Goal: Transaction & Acquisition: Obtain resource

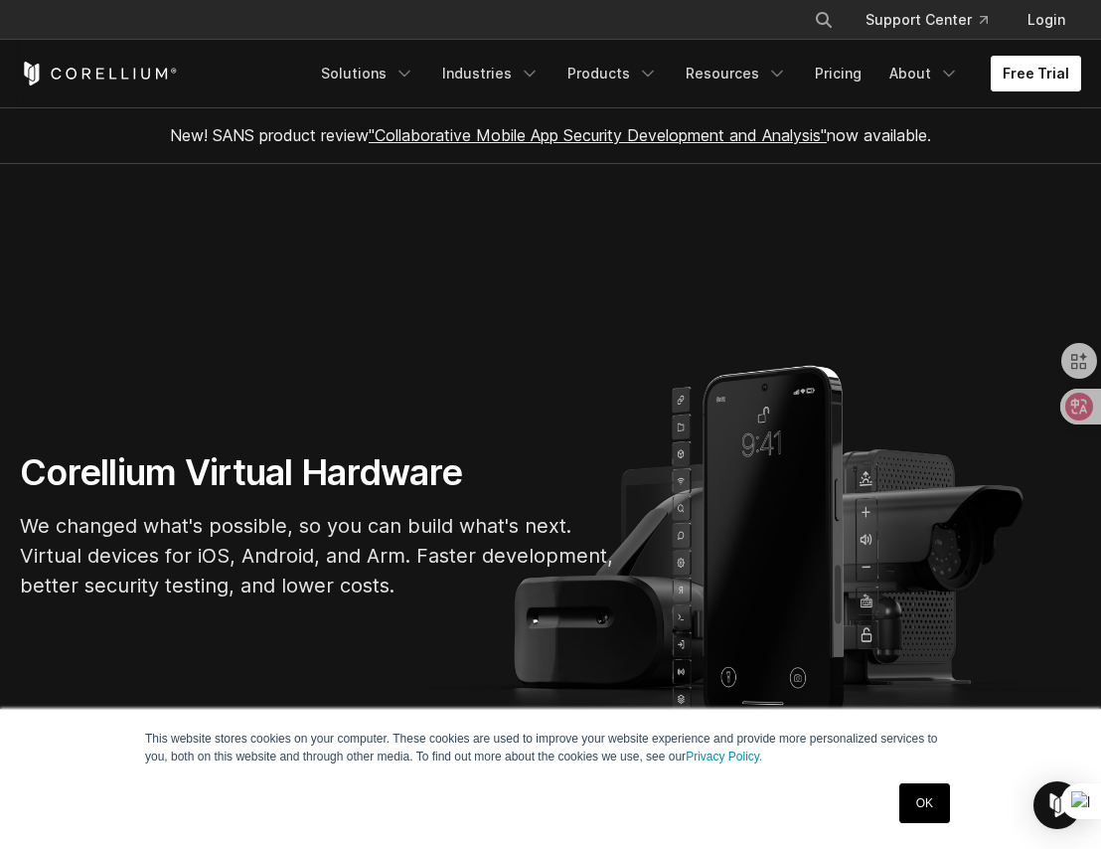
click at [1037, 79] on link "Free Trial" at bounding box center [1036, 74] width 90 height 36
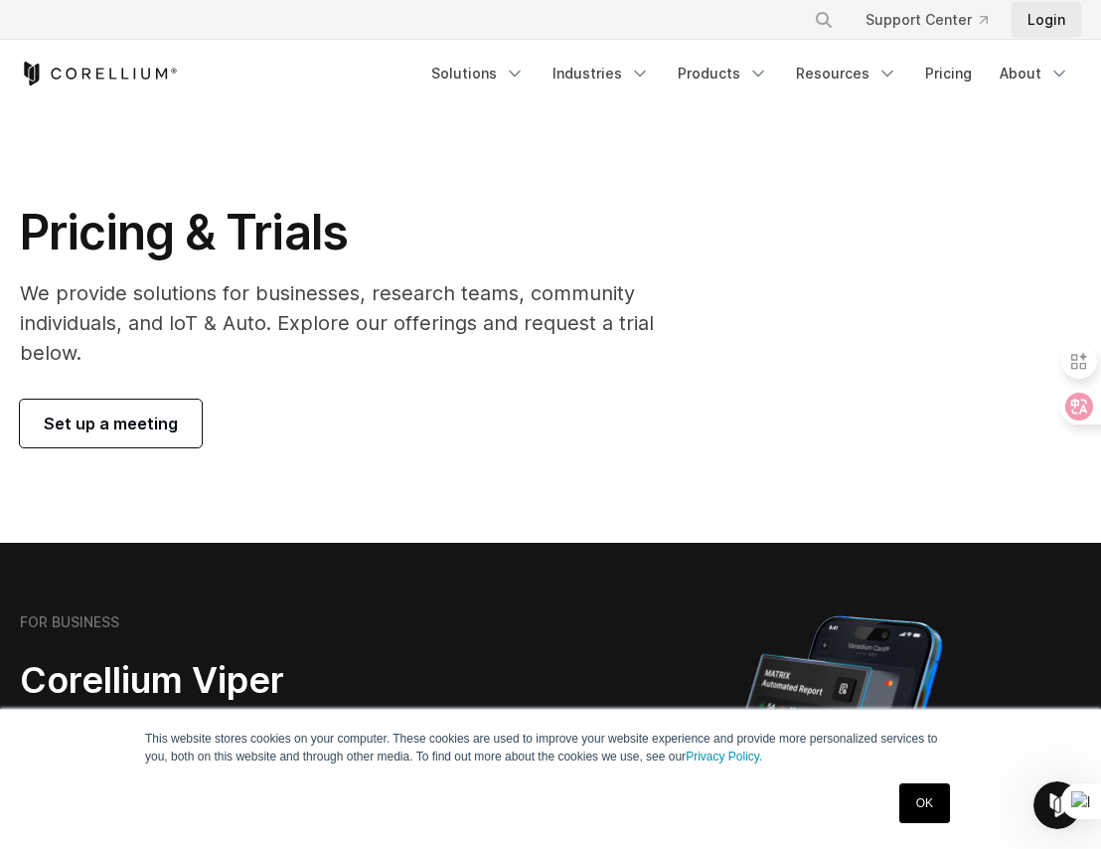
click at [1049, 17] on link "Login" at bounding box center [1047, 20] width 70 height 36
click at [1035, 25] on link "Login" at bounding box center [1047, 20] width 70 height 36
click at [522, 75] on icon "Navigation Menu" at bounding box center [515, 74] width 20 height 20
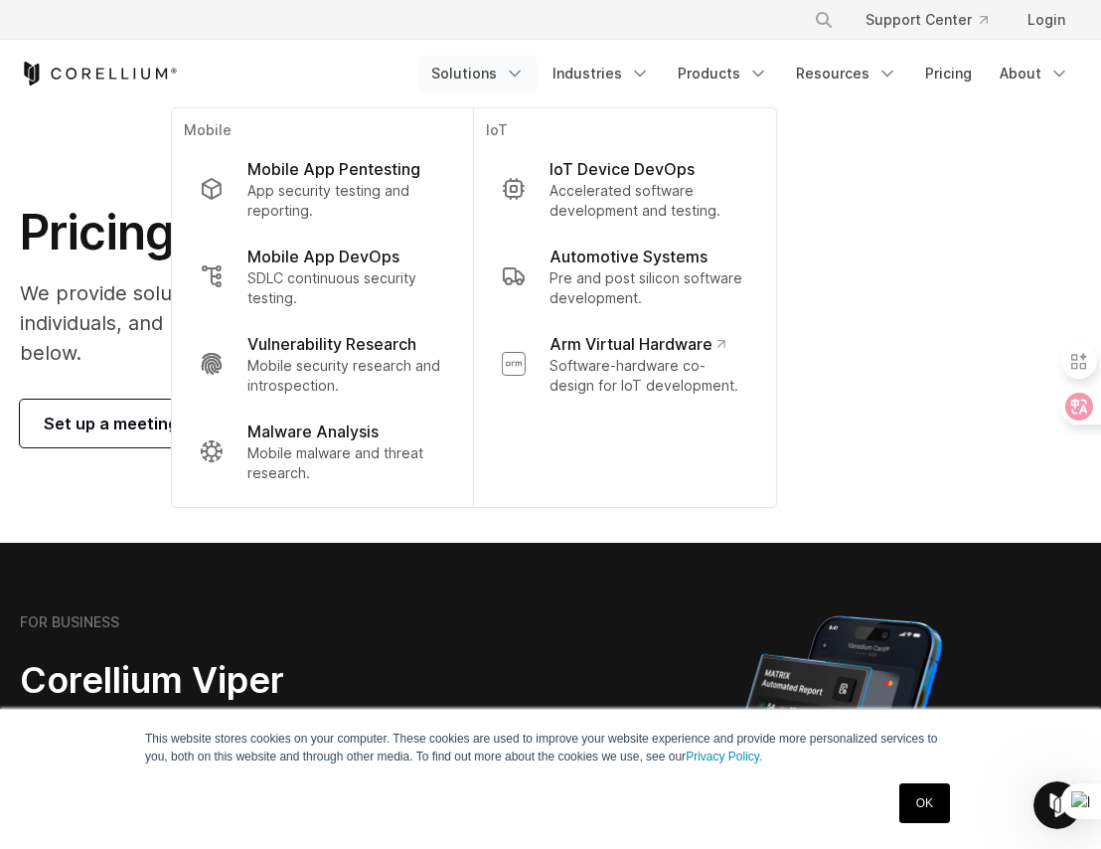
drag, startPoint x: 958, startPoint y: 170, endPoint x: 235, endPoint y: 28, distance: 737.3
click at [958, 170] on section "Pricing & Trials We provide solutions for businesses, research teams, community…" at bounding box center [550, 324] width 1101 height 435
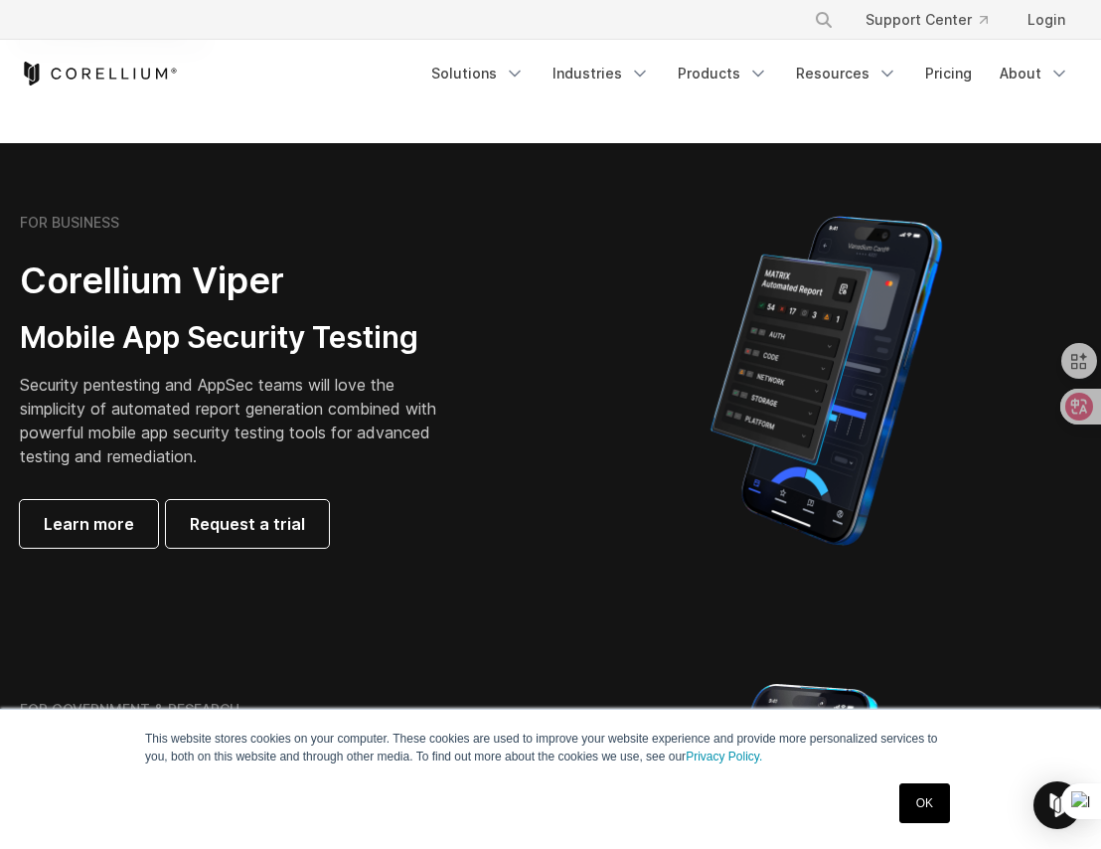
scroll to position [398, 0]
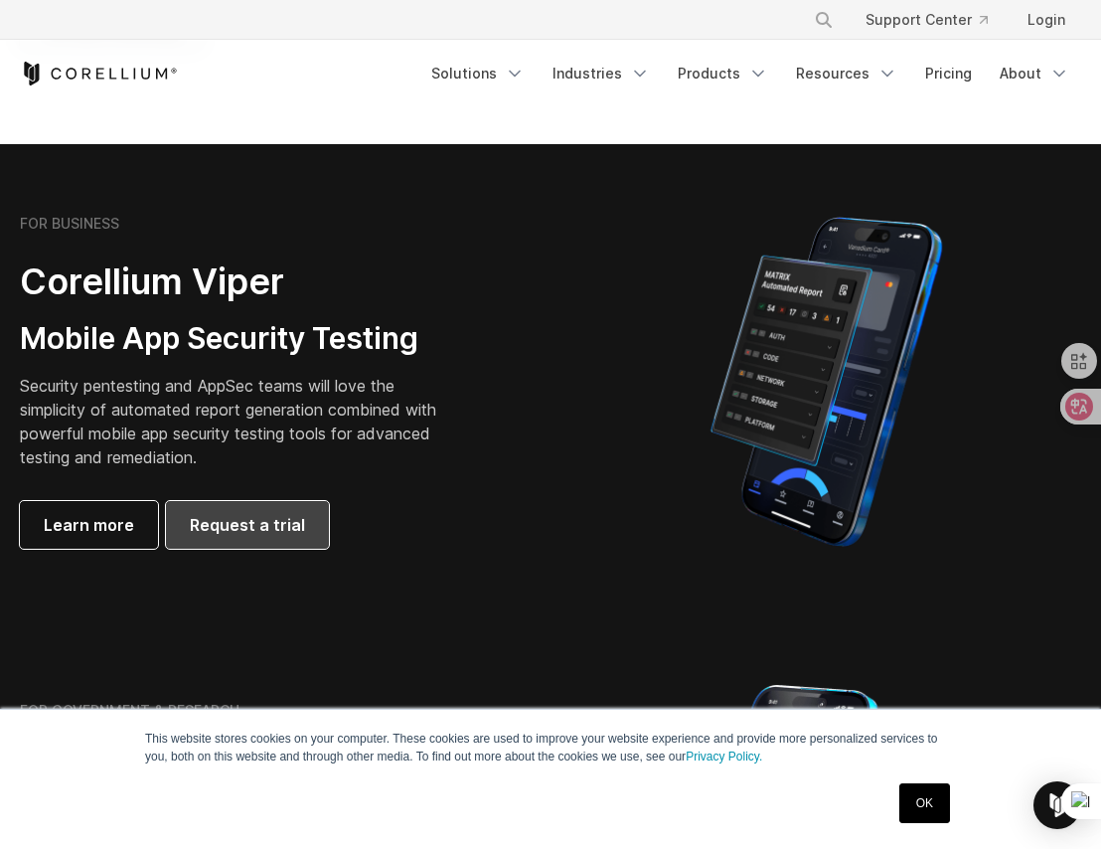
click at [257, 528] on span "Request a trial" at bounding box center [247, 525] width 115 height 24
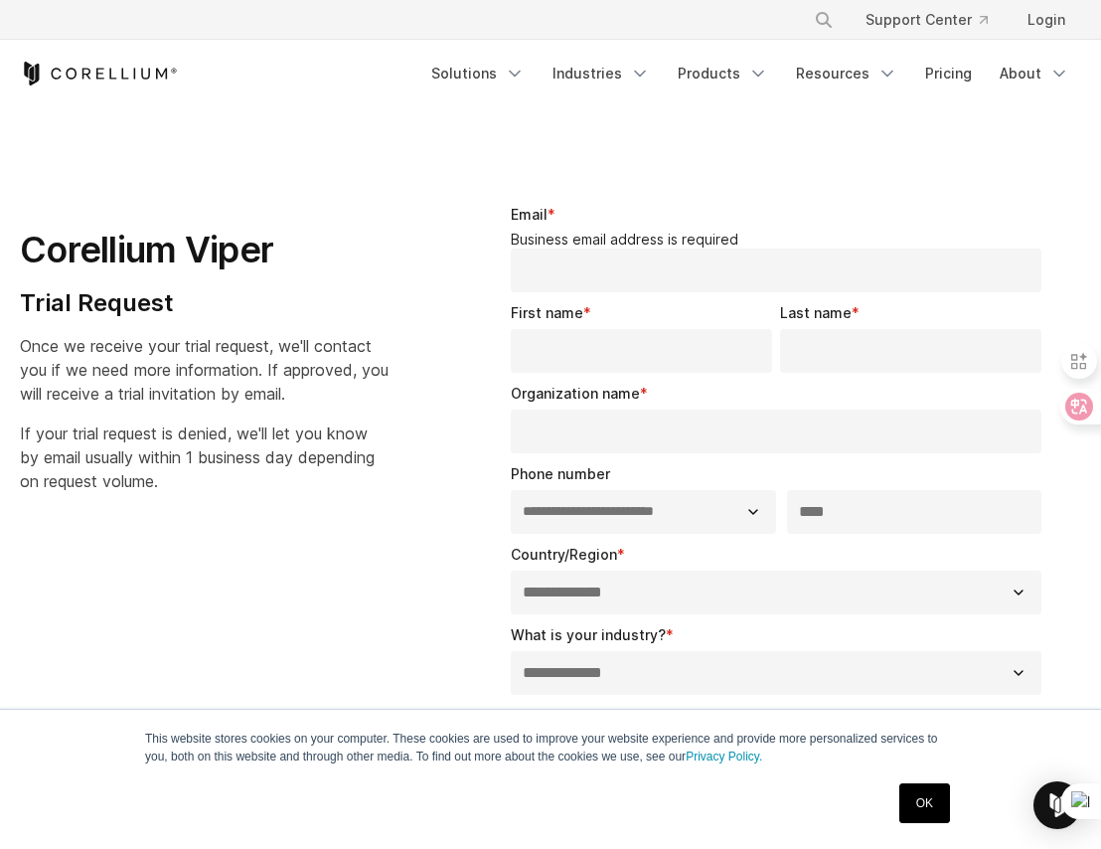
select select "**"
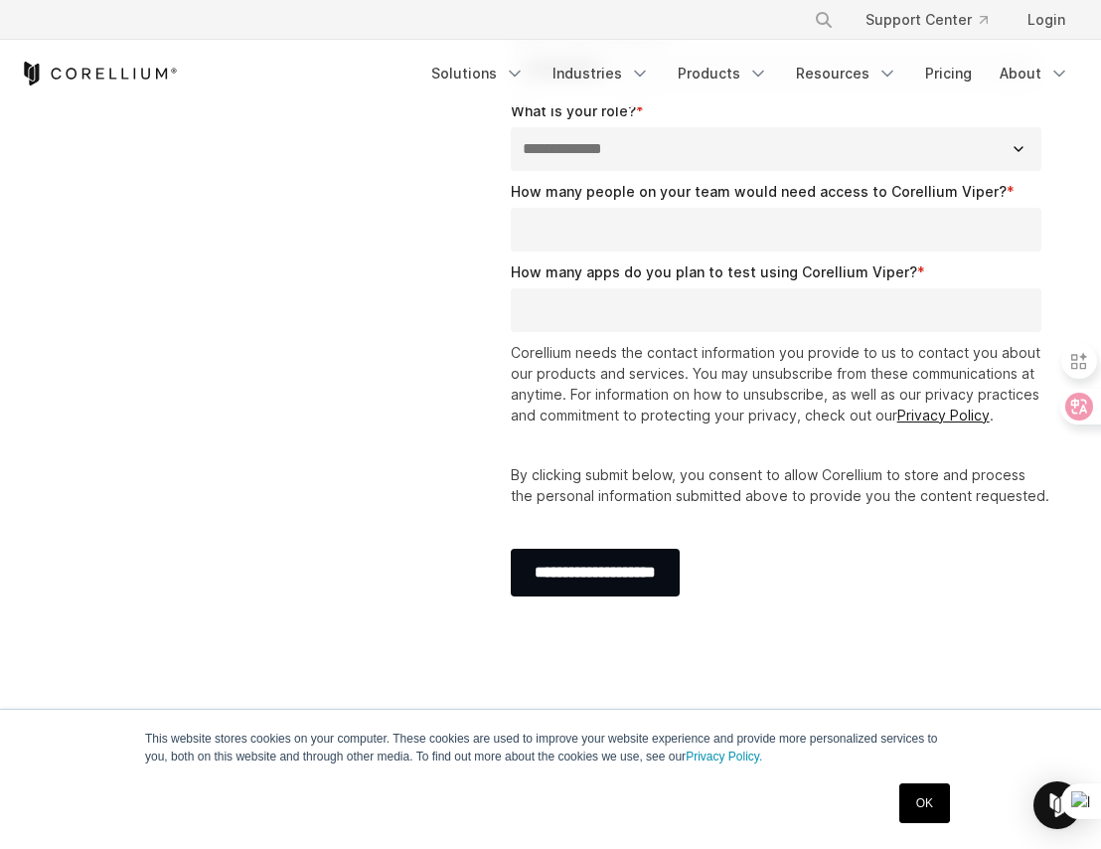
scroll to position [601, 0]
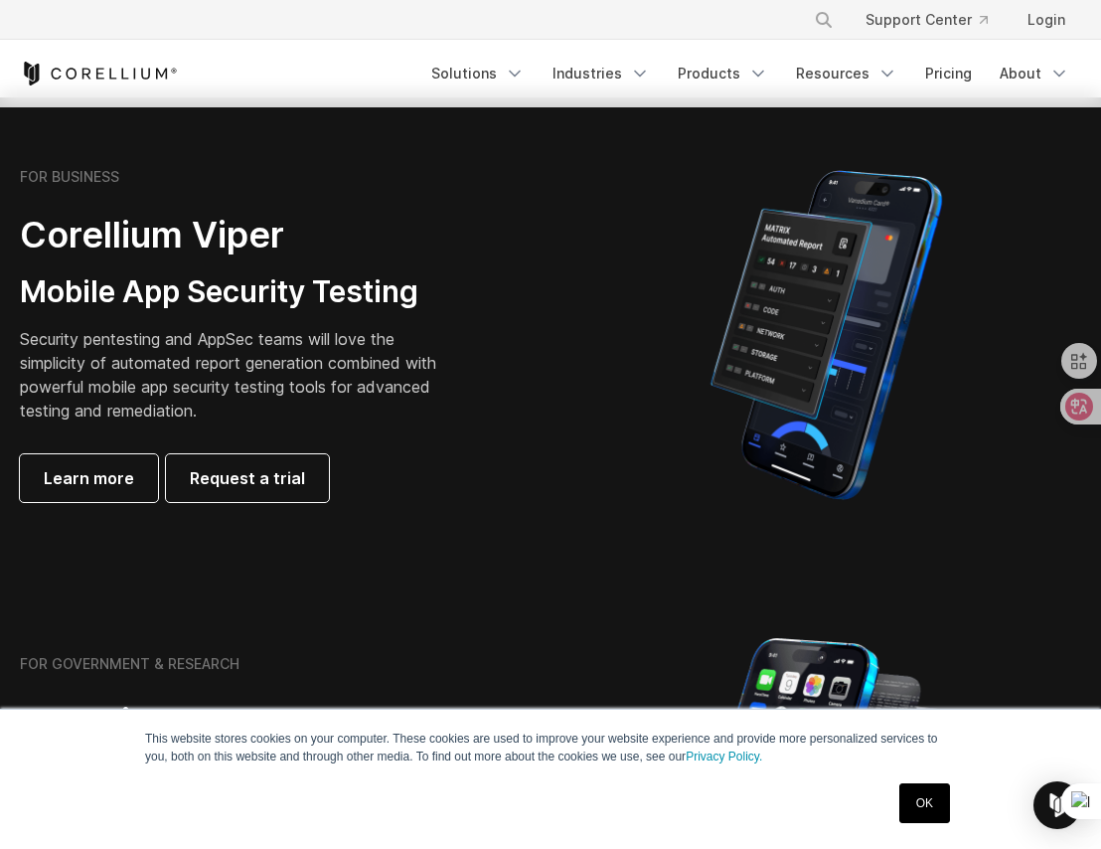
scroll to position [458, 0]
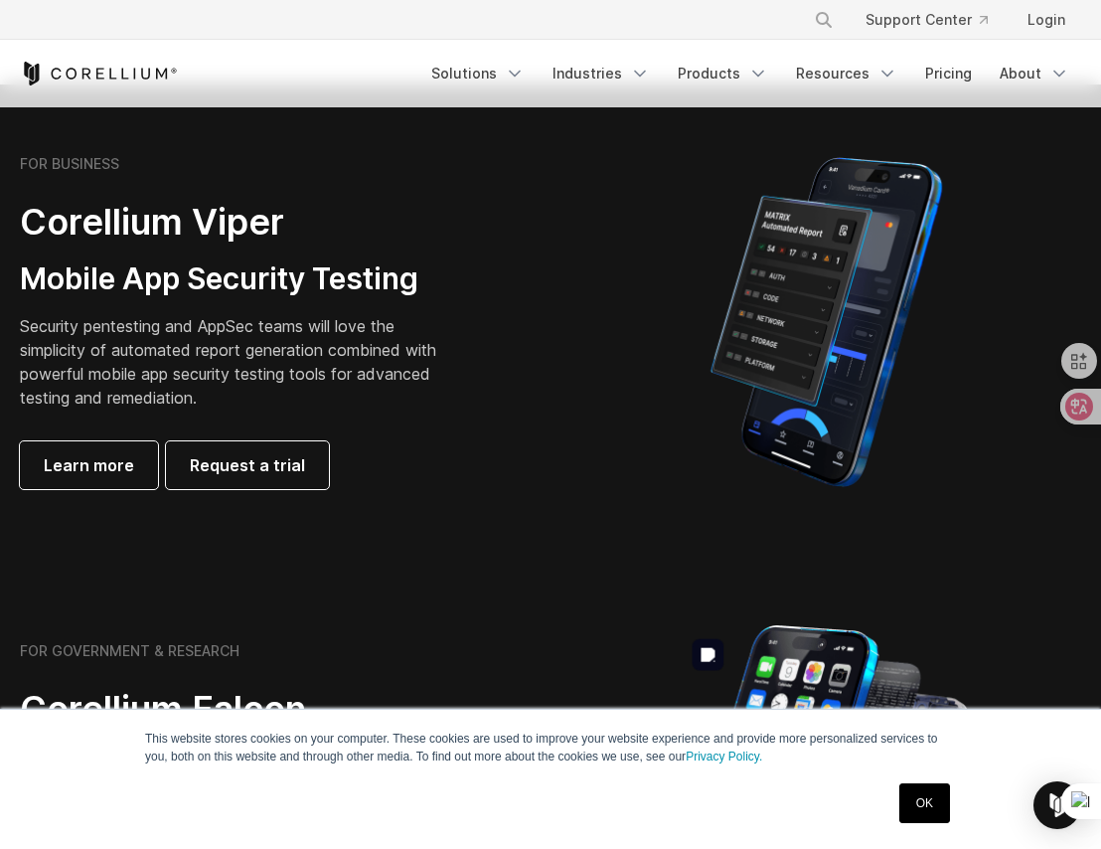
click at [930, 809] on link "OK" at bounding box center [924, 803] width 51 height 40
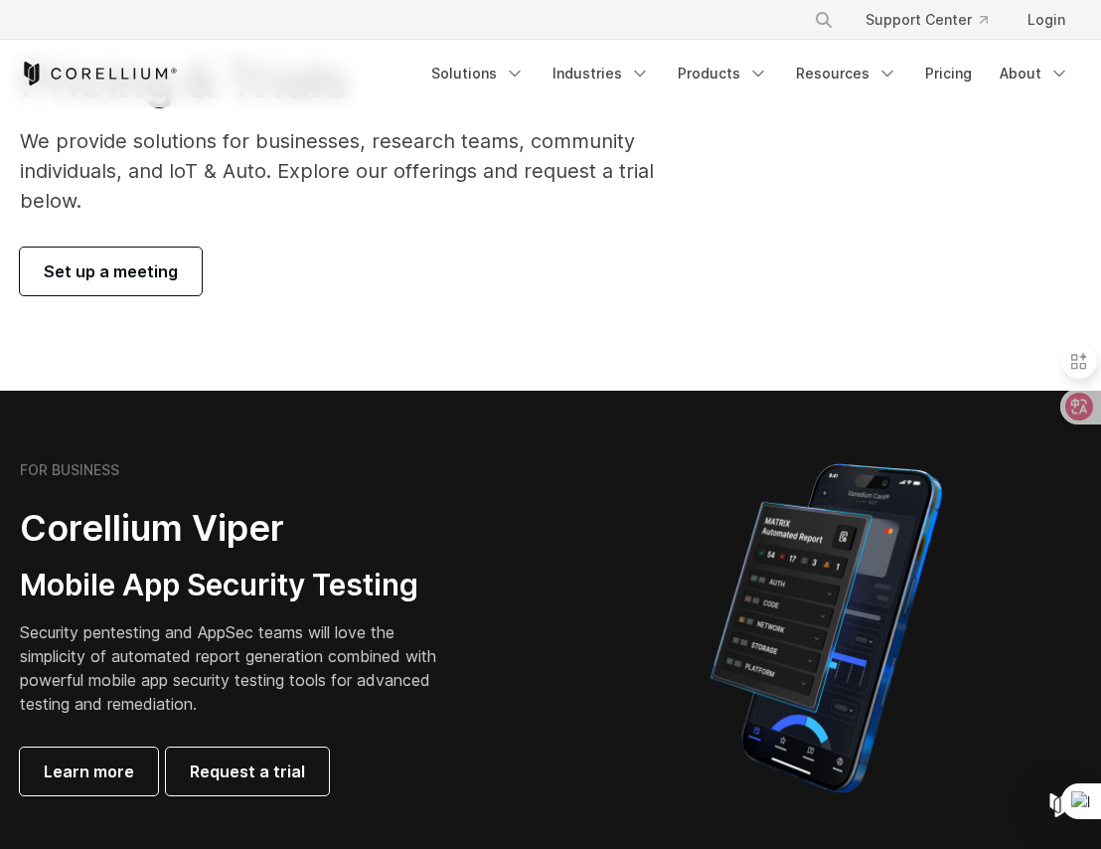
scroll to position [151, 0]
